Goal: Task Accomplishment & Management: Manage account settings

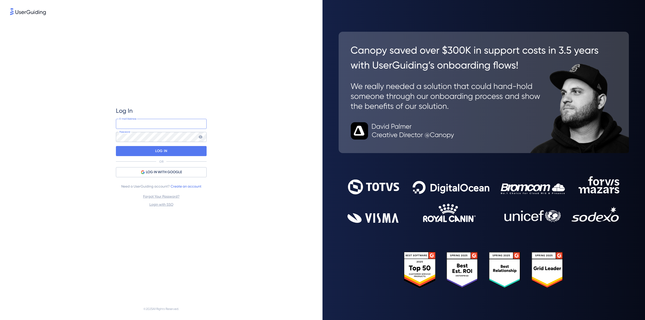
click at [181, 121] on input "email" at bounding box center [161, 124] width 91 height 10
click at [243, 142] on div "Log In E-mail Address Password LOG IN OR LOG IN WITH GOOGLE Need a UserGuiding …" at bounding box center [161, 157] width 302 height 282
click at [154, 126] on input "email" at bounding box center [161, 124] width 91 height 10
type input "[PERSON_NAME][EMAIL_ADDRESS][PERSON_NAME][DOMAIN_NAME]"
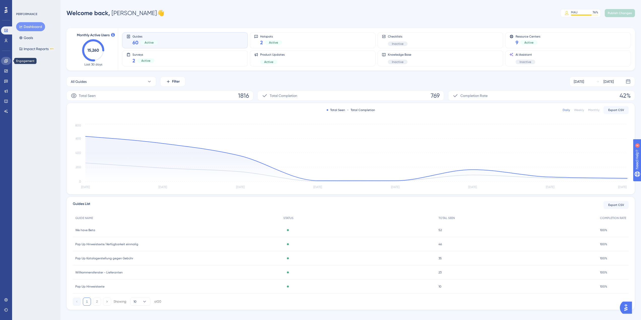
click at [7, 62] on icon at bounding box center [6, 61] width 4 height 4
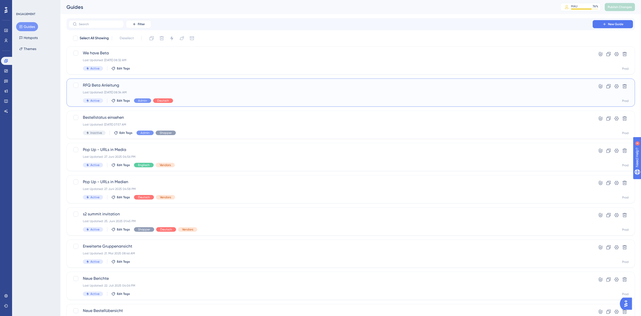
click at [164, 86] on span "RFQ Beta Anleitung" at bounding box center [331, 85] width 496 height 6
